Goal: Obtain resource: Obtain resource

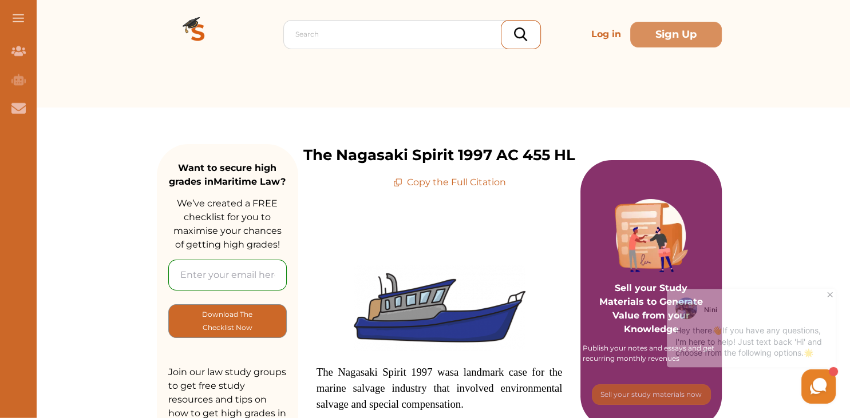
scroll to position [38, 0]
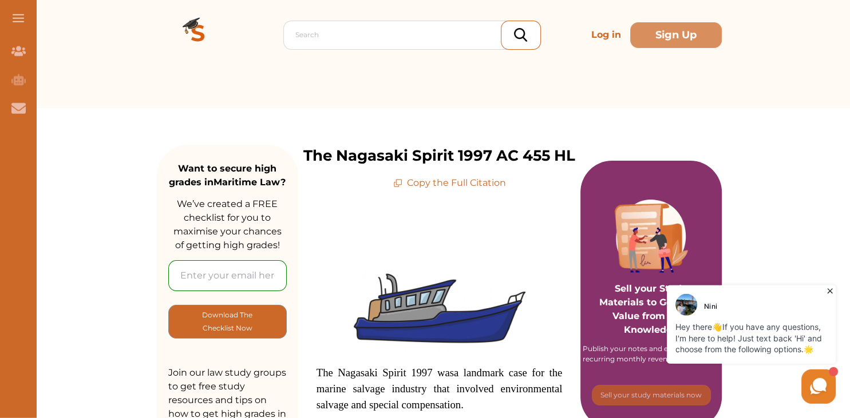
click at [454, 183] on p "Copy the Full Citation" at bounding box center [449, 183] width 113 height 14
click at [418, 183] on p "Copy the Full Citation" at bounding box center [449, 183] width 113 height 14
click at [397, 183] on icon at bounding box center [397, 183] width 9 height 9
click at [428, 180] on p "Copy the Full Citation" at bounding box center [449, 183] width 113 height 14
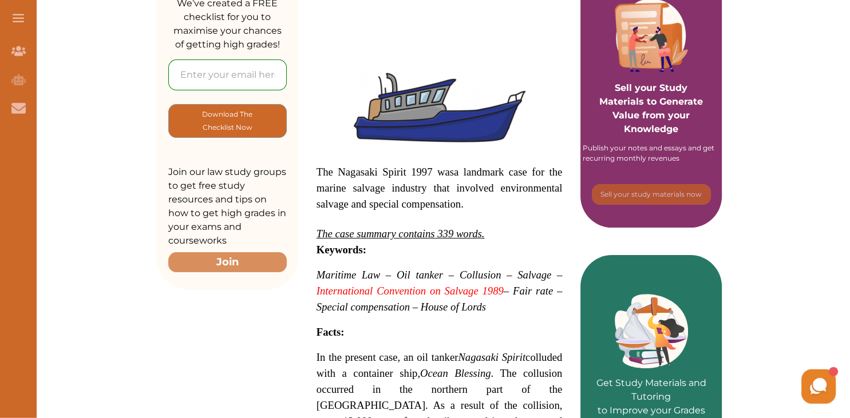
scroll to position [241, 0]
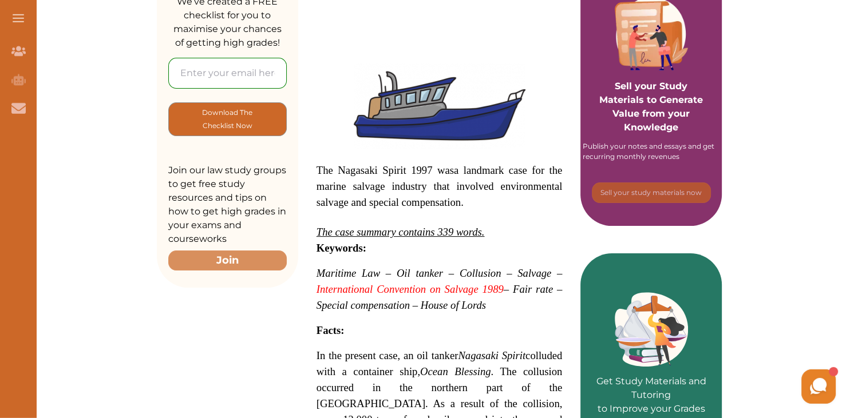
drag, startPoint x: 318, startPoint y: 167, endPoint x: 470, endPoint y: 201, distance: 156.6
click at [470, 201] on p "The Nagasaki Spirit 1997 was a landmark case for the marine salvage industry th…" at bounding box center [439, 187] width 246 height 48
click at [562, 96] on div "We do not allow selecting and copying of our content. You can get our subscript…" at bounding box center [425, 209] width 850 height 418
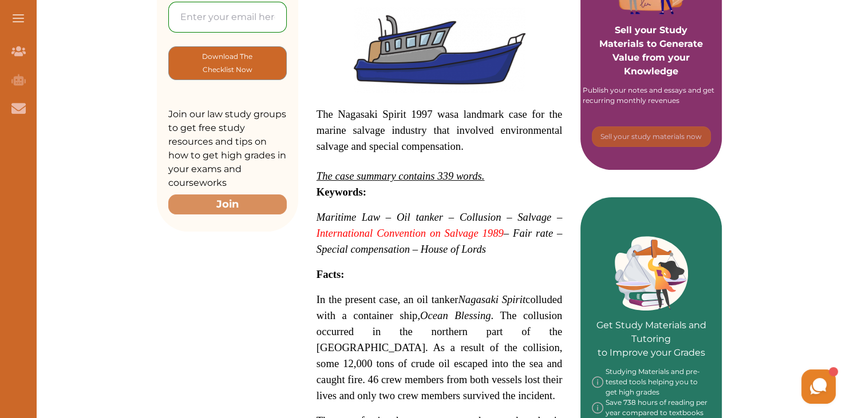
scroll to position [298, 0]
